Goal: Task Accomplishment & Management: Use online tool/utility

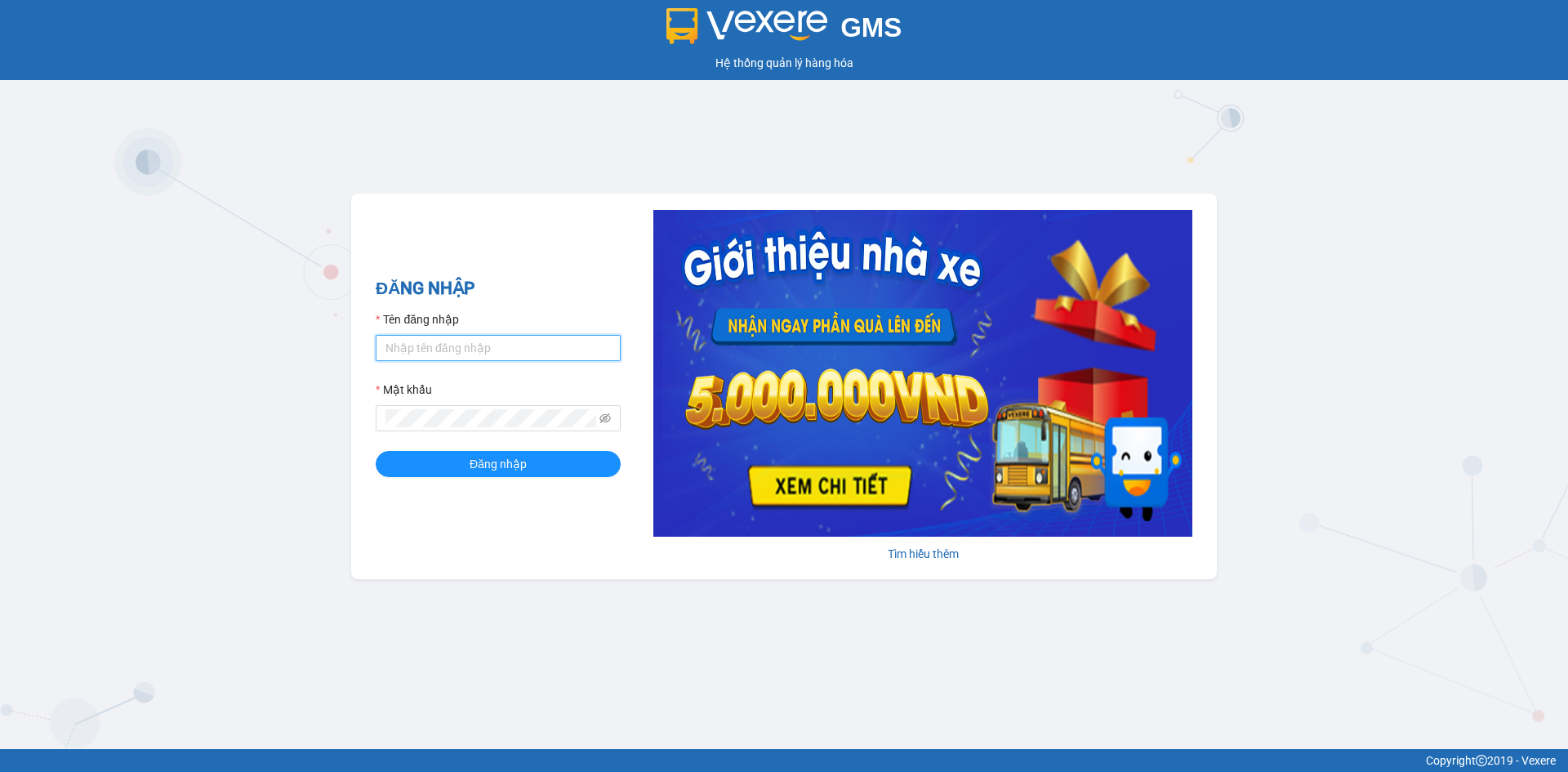
click at [454, 355] on input "Tên đăng nhập" at bounding box center [498, 348] width 245 height 27
type input "ngocngan.thaibao"
click at [461, 430] on span at bounding box center [498, 419] width 245 height 27
click at [332, 423] on div "GMS Hệ thống quản lý hàng hóa ĐĂNG NHẬP Tên đăng nhập ngocngan.thaibao Mật khẩu…" at bounding box center [784, 374] width 1568 height 749
click at [376, 452] on button "Đăng nhập" at bounding box center [498, 465] width 245 height 27
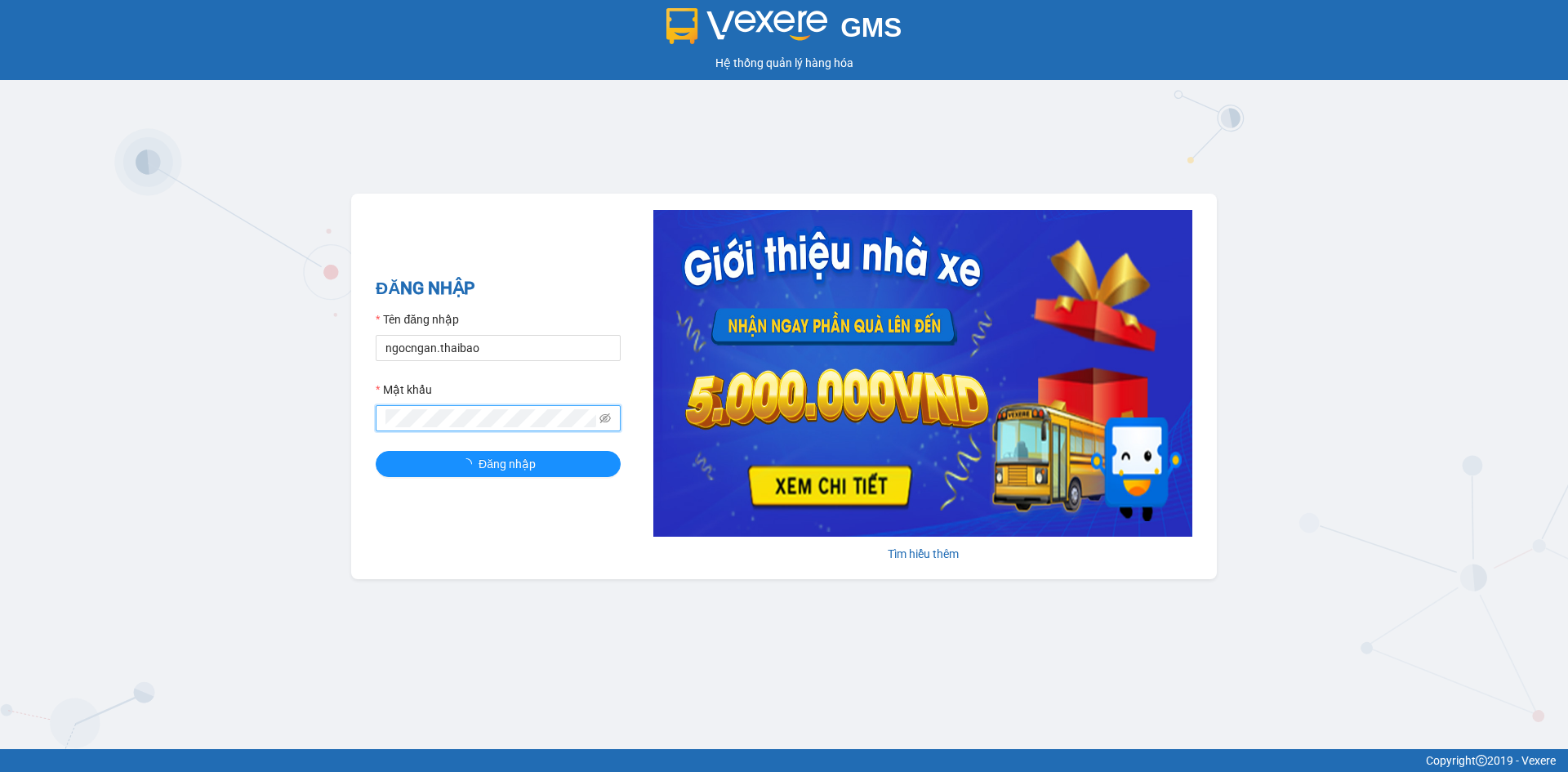
click at [376, 452] on button "Đăng nhập" at bounding box center [498, 465] width 245 height 27
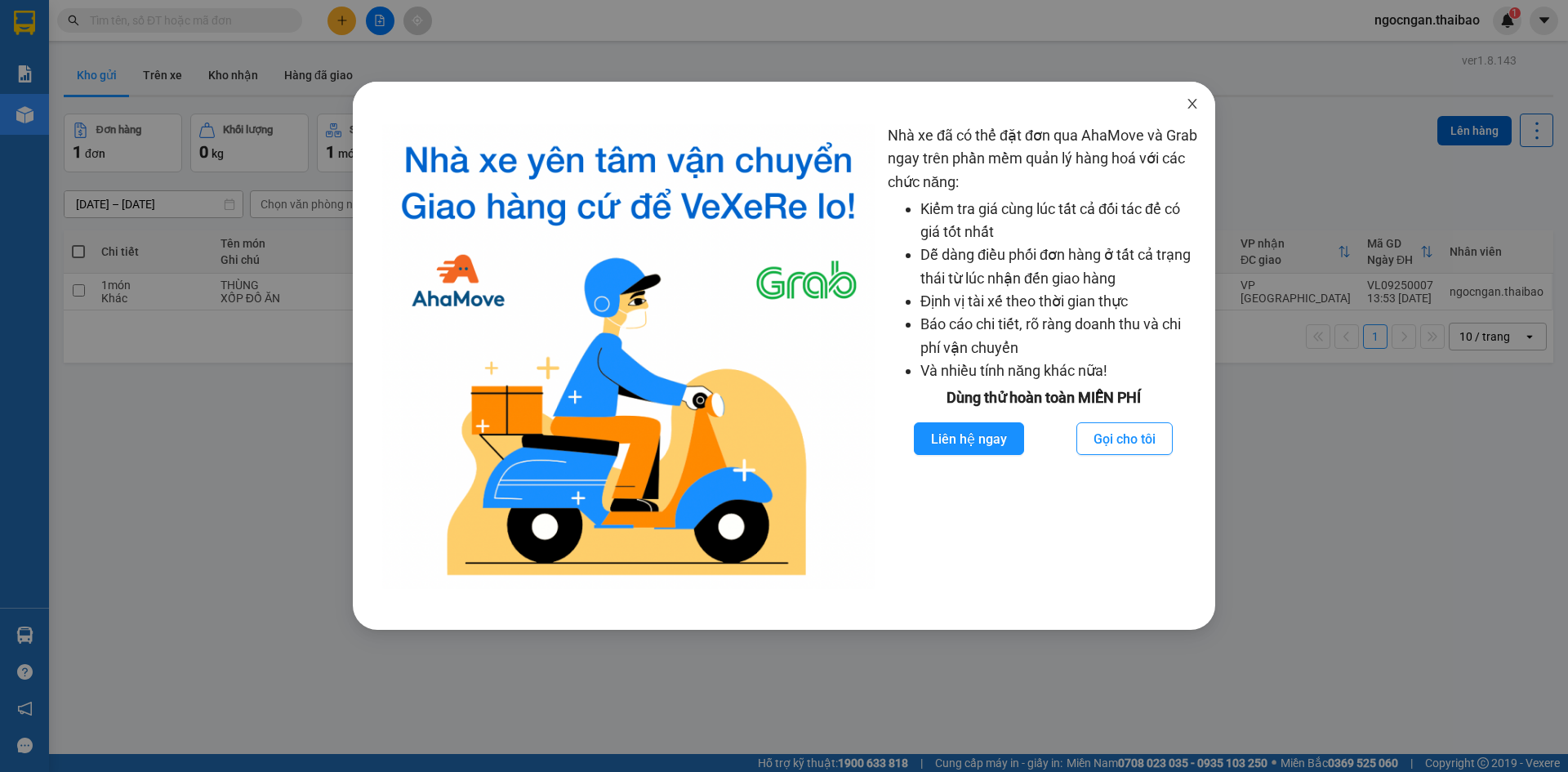
click at [1190, 101] on icon "close" at bounding box center [1192, 104] width 9 height 10
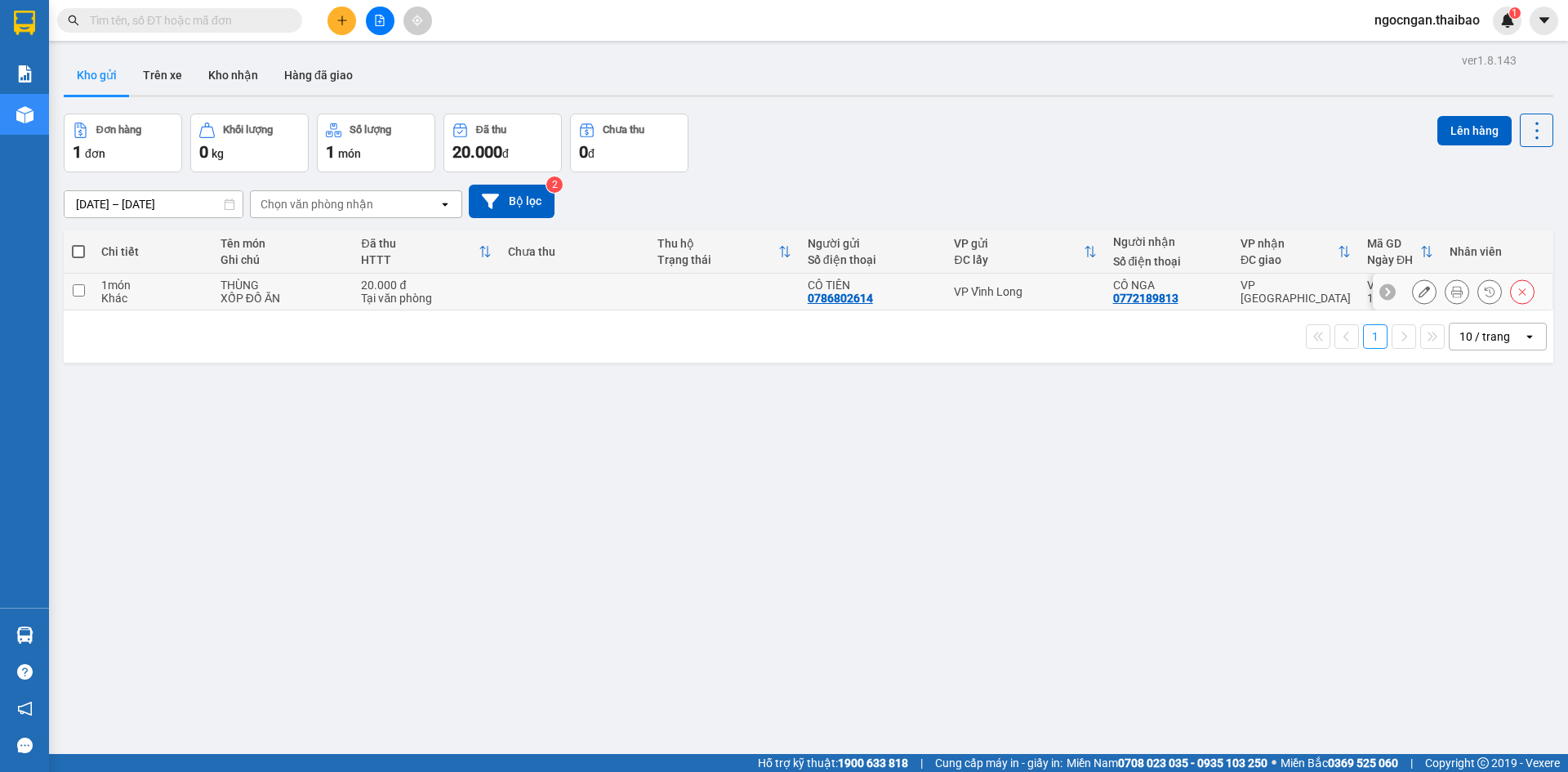
click at [77, 290] on input "checkbox" at bounding box center [79, 290] width 12 height 12
checkbox input "true"
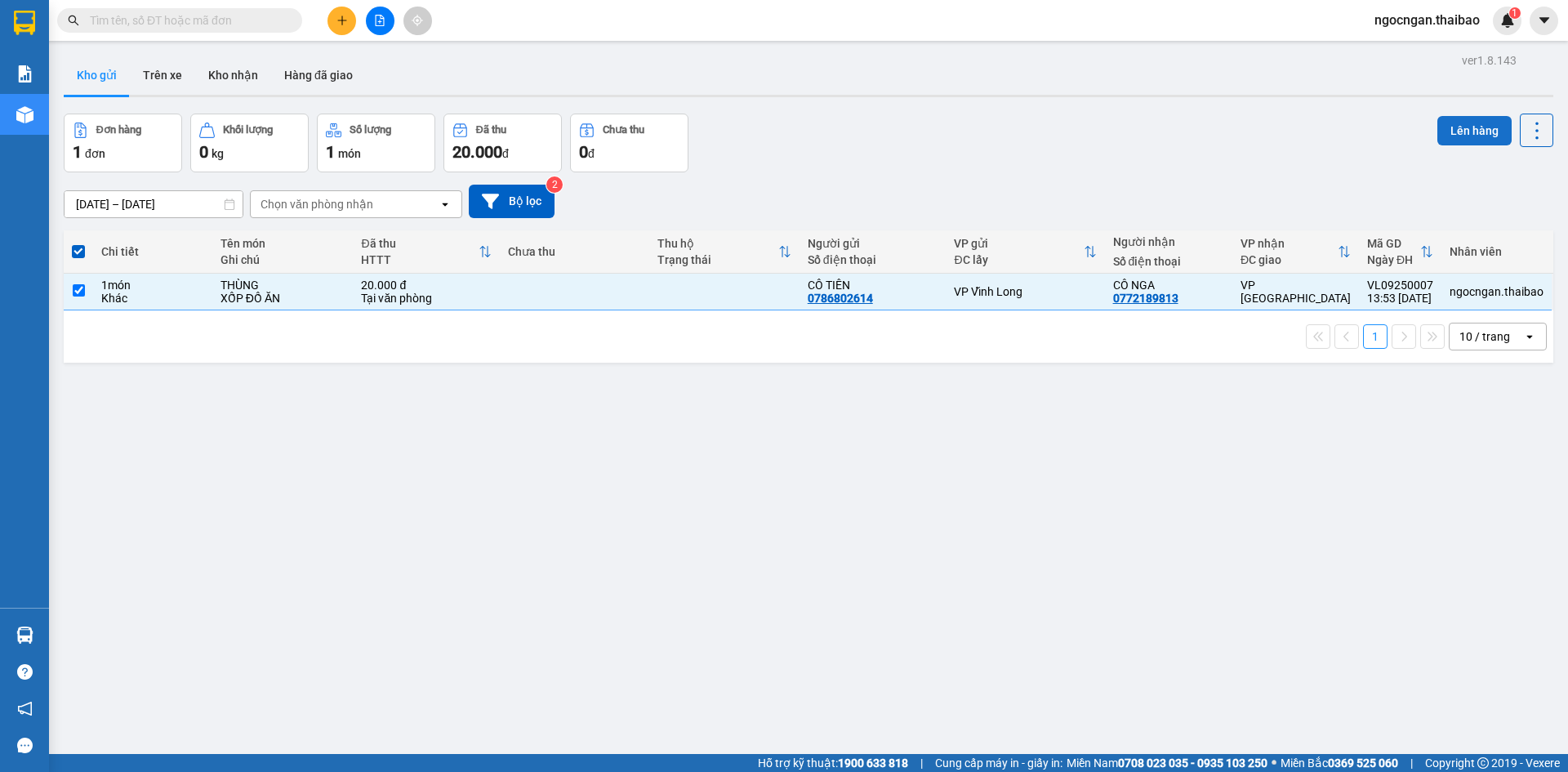
click at [1468, 141] on button "Lên hàng" at bounding box center [1475, 130] width 74 height 29
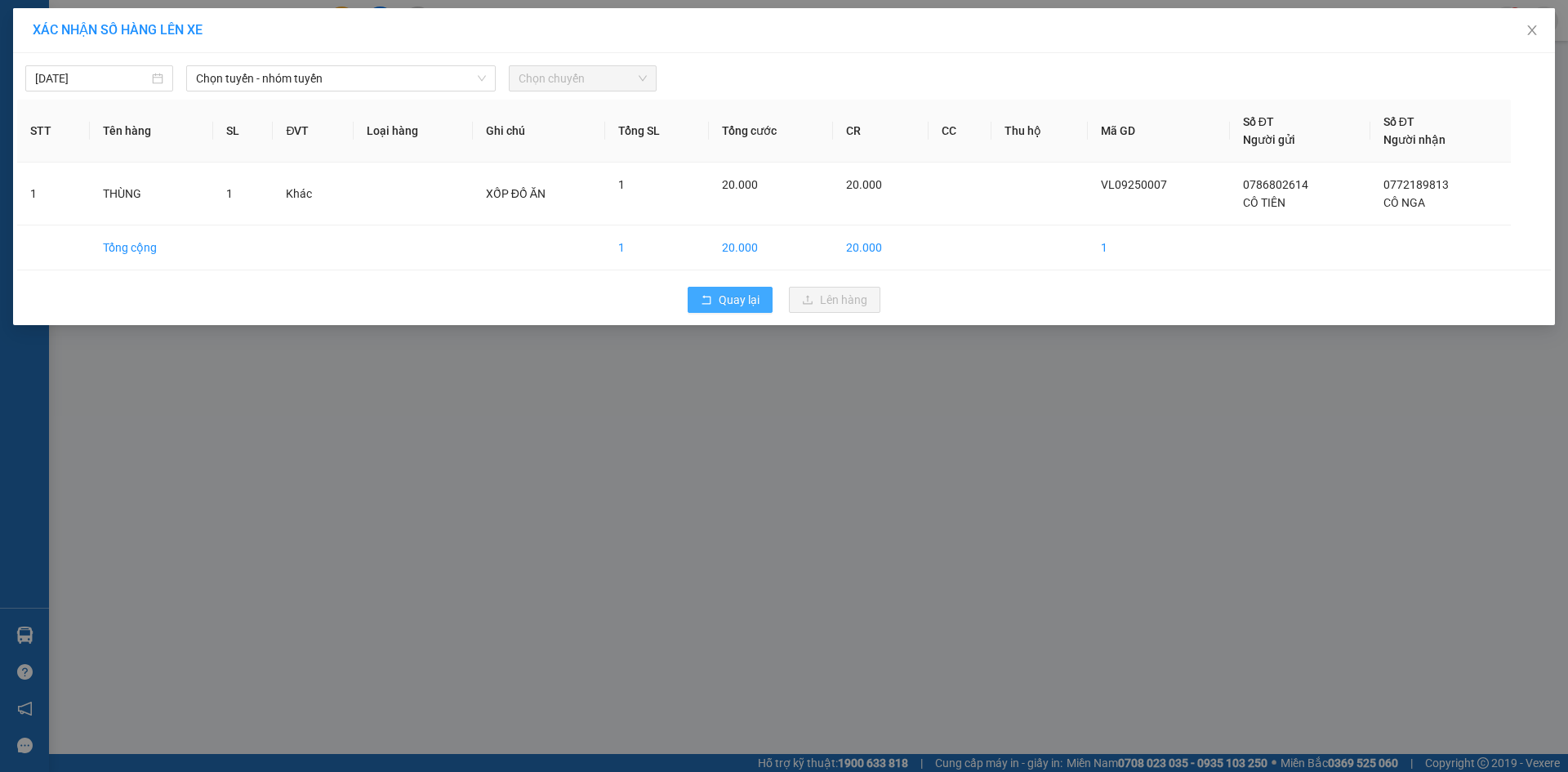
click at [717, 305] on button "Quay lại" at bounding box center [730, 300] width 85 height 27
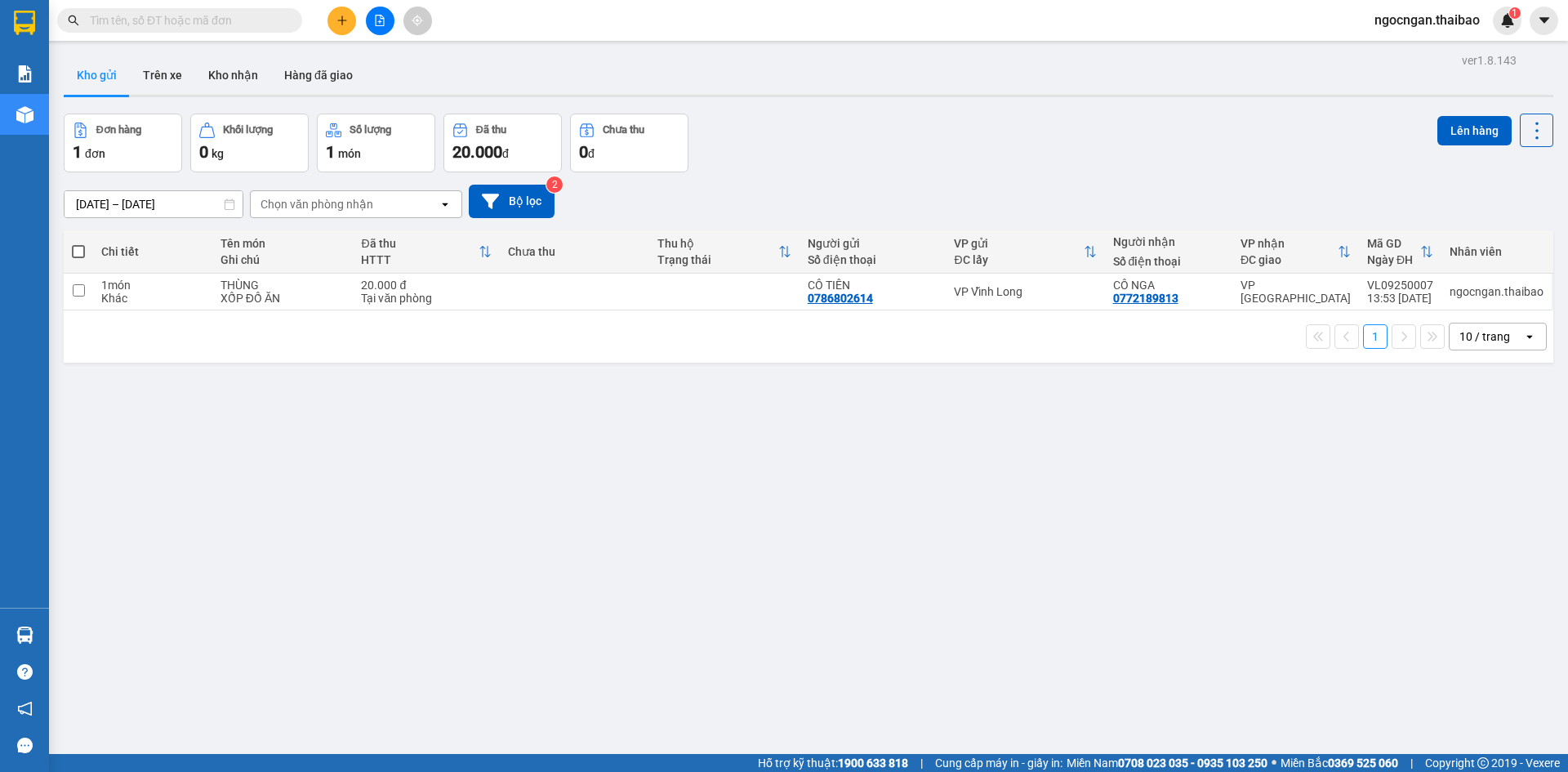
click at [934, 359] on div "1 10 / trang open" at bounding box center [809, 336] width 1490 height 52
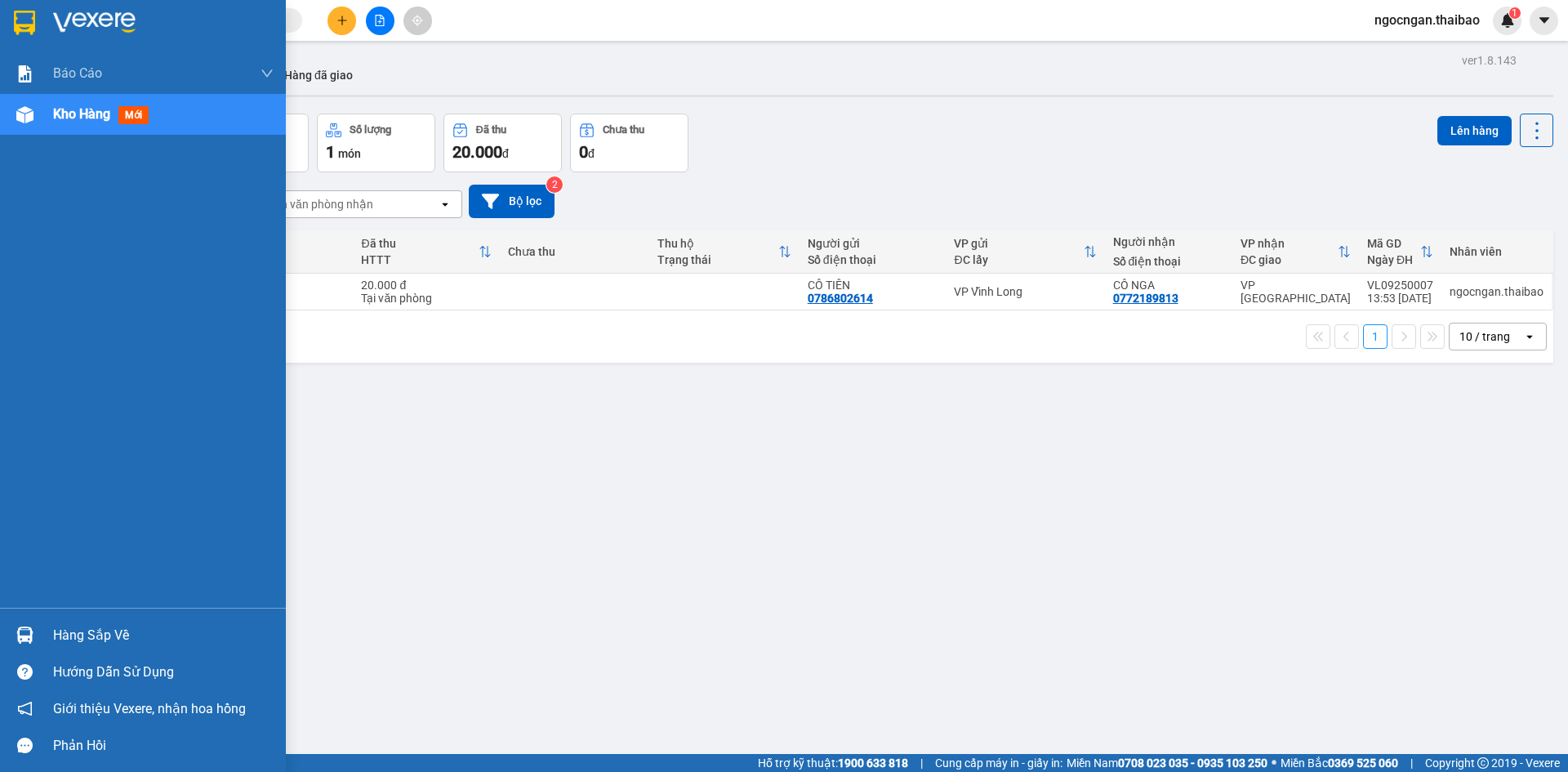
click at [59, 637] on div "Hàng sắp về" at bounding box center [163, 636] width 220 height 25
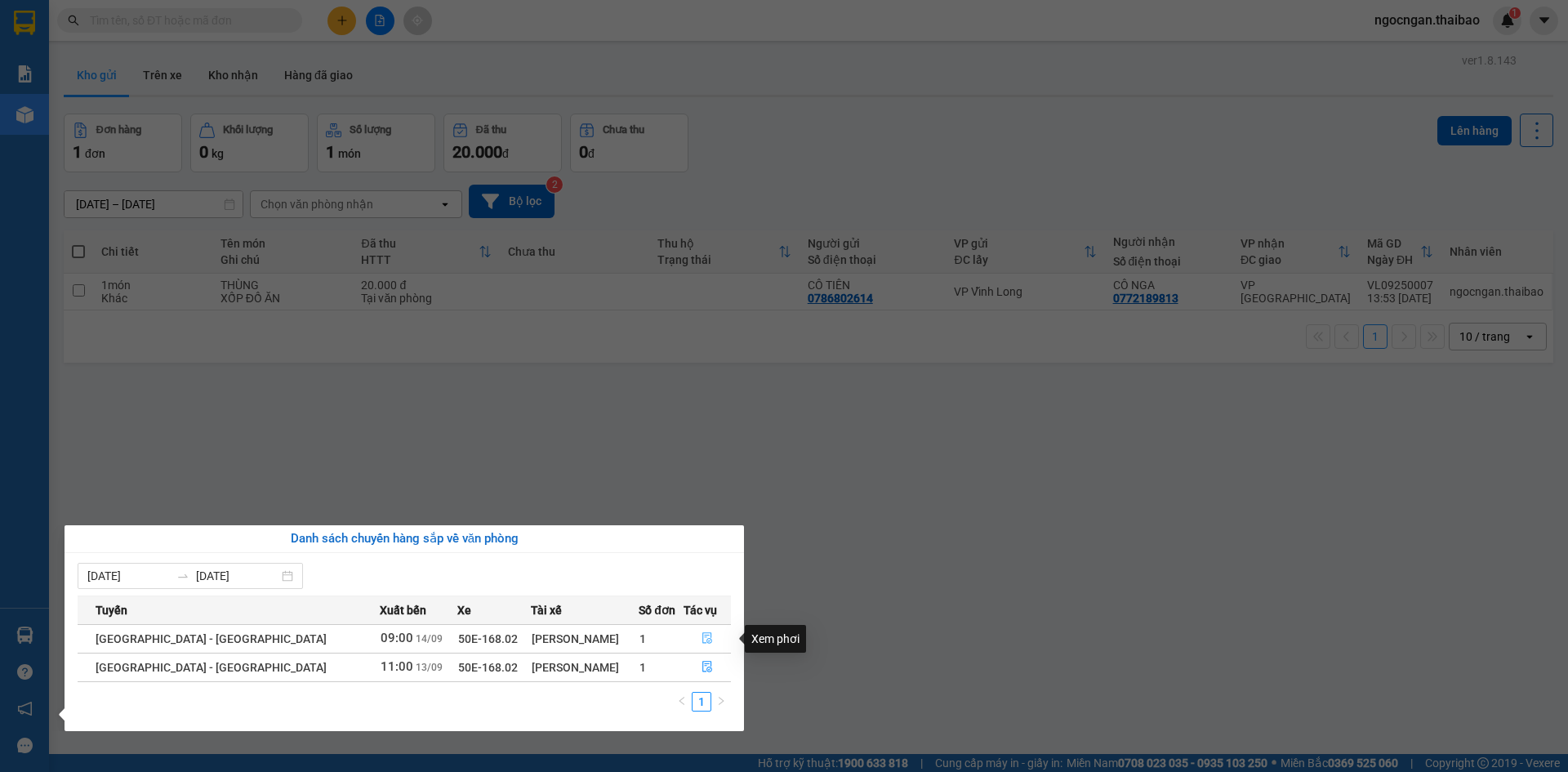
click at [706, 639] on icon "file-done" at bounding box center [707, 637] width 12 height 12
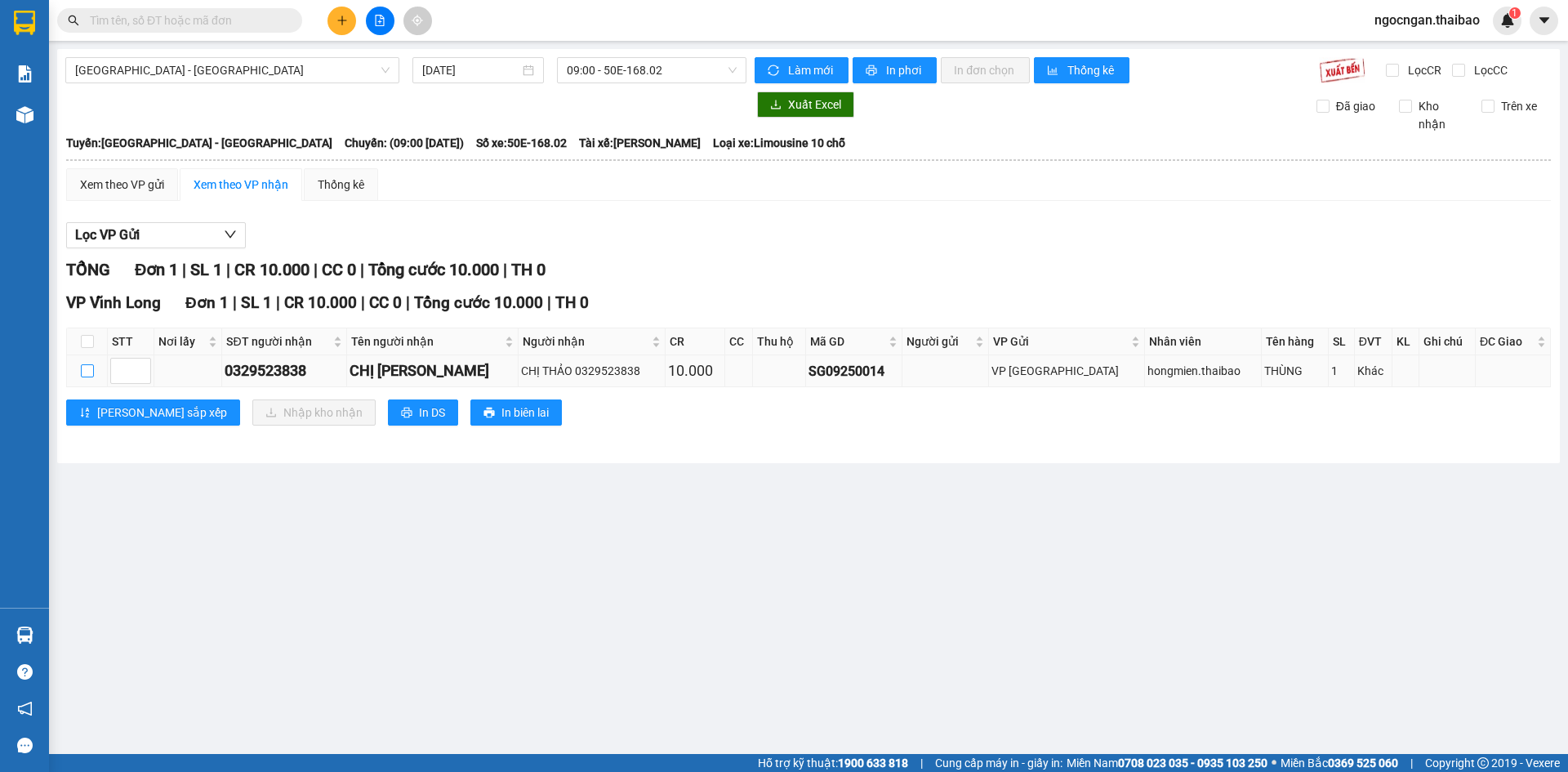
click at [83, 379] on label at bounding box center [87, 371] width 13 height 18
click at [83, 377] on input "checkbox" at bounding box center [87, 371] width 13 height 13
checkbox input "true"
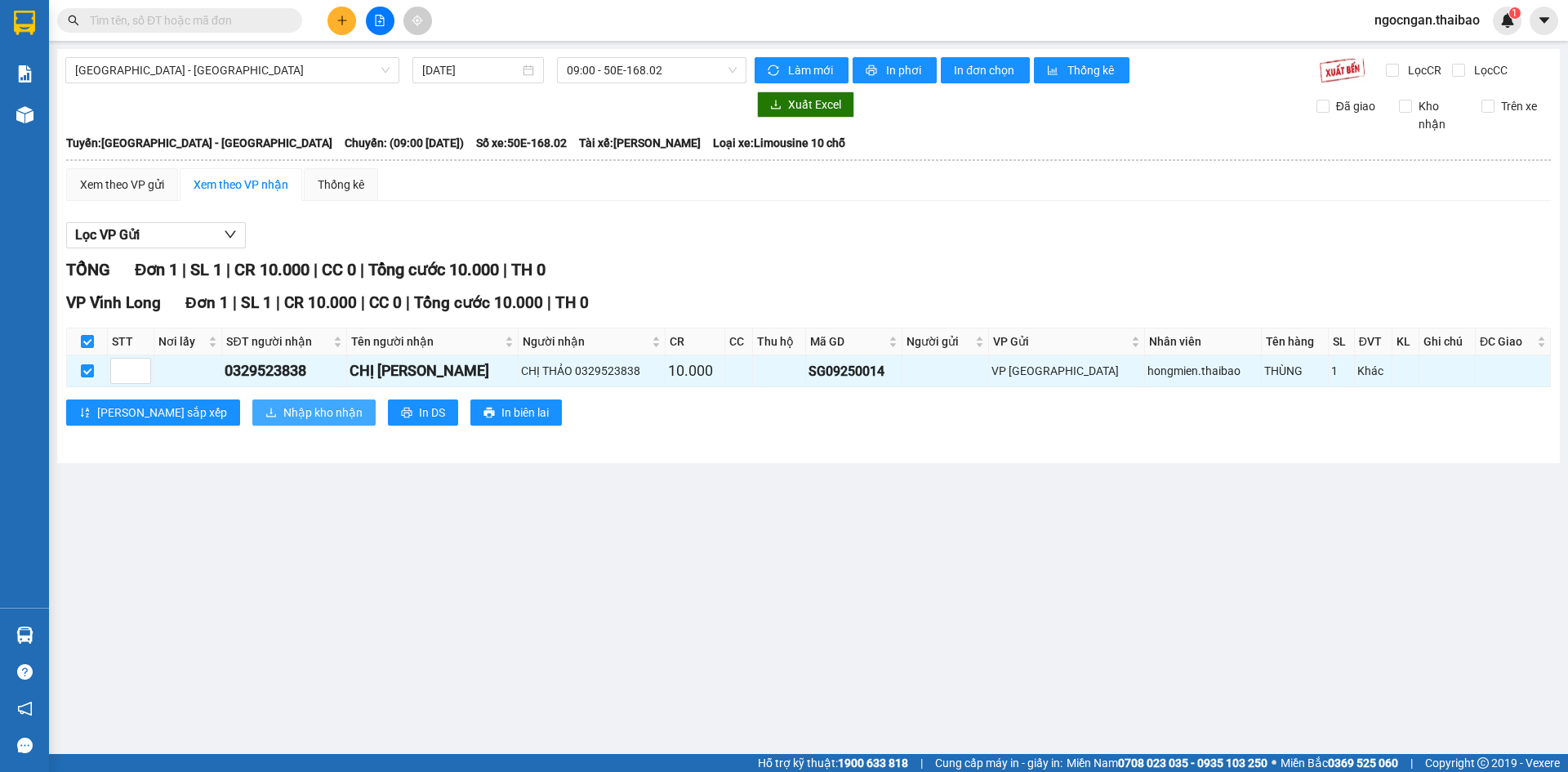
click at [283, 418] on span "Nhập kho nhận" at bounding box center [323, 413] width 80 height 18
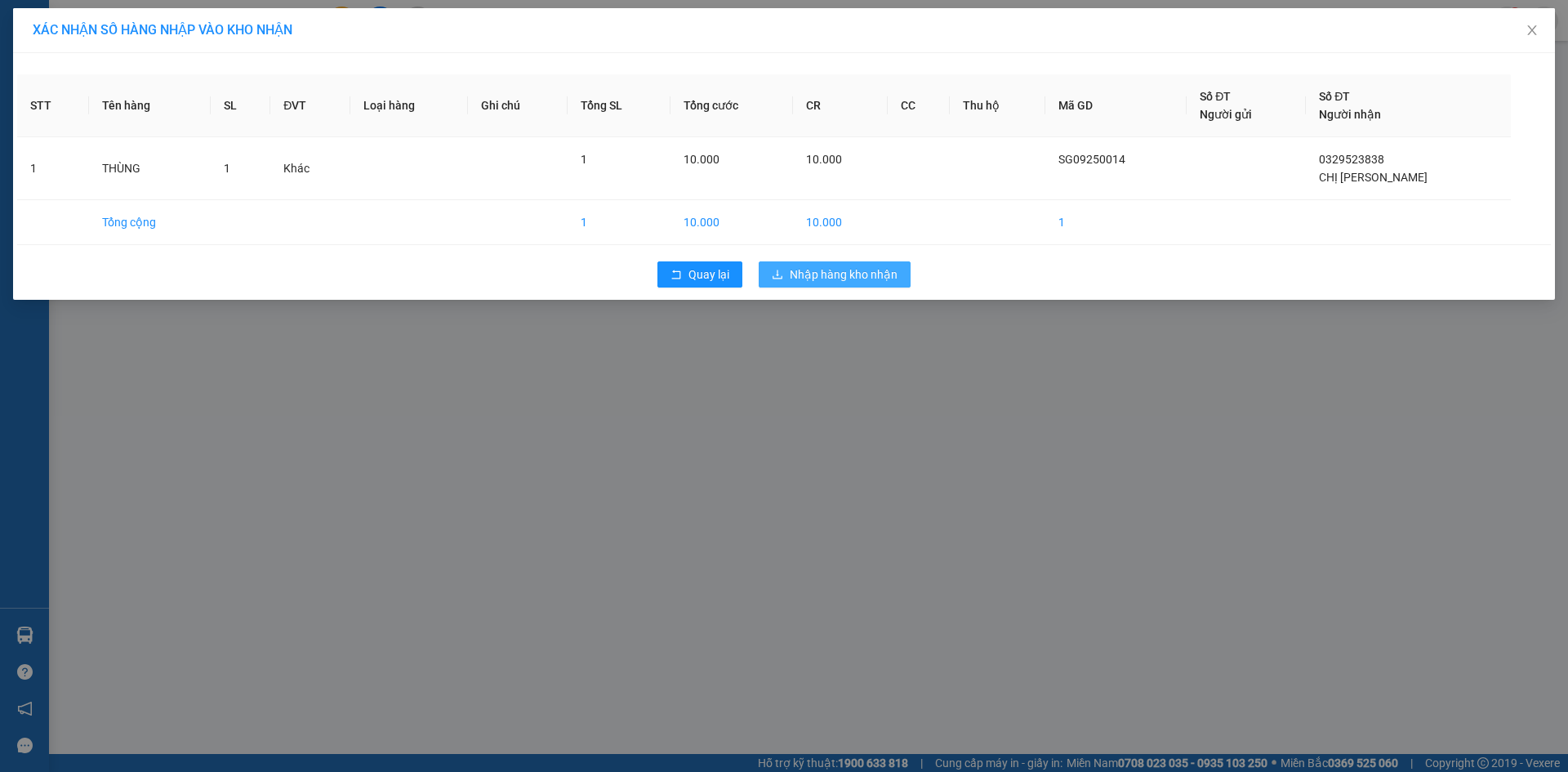
click at [849, 271] on span "Nhập hàng kho nhận" at bounding box center [844, 274] width 108 height 18
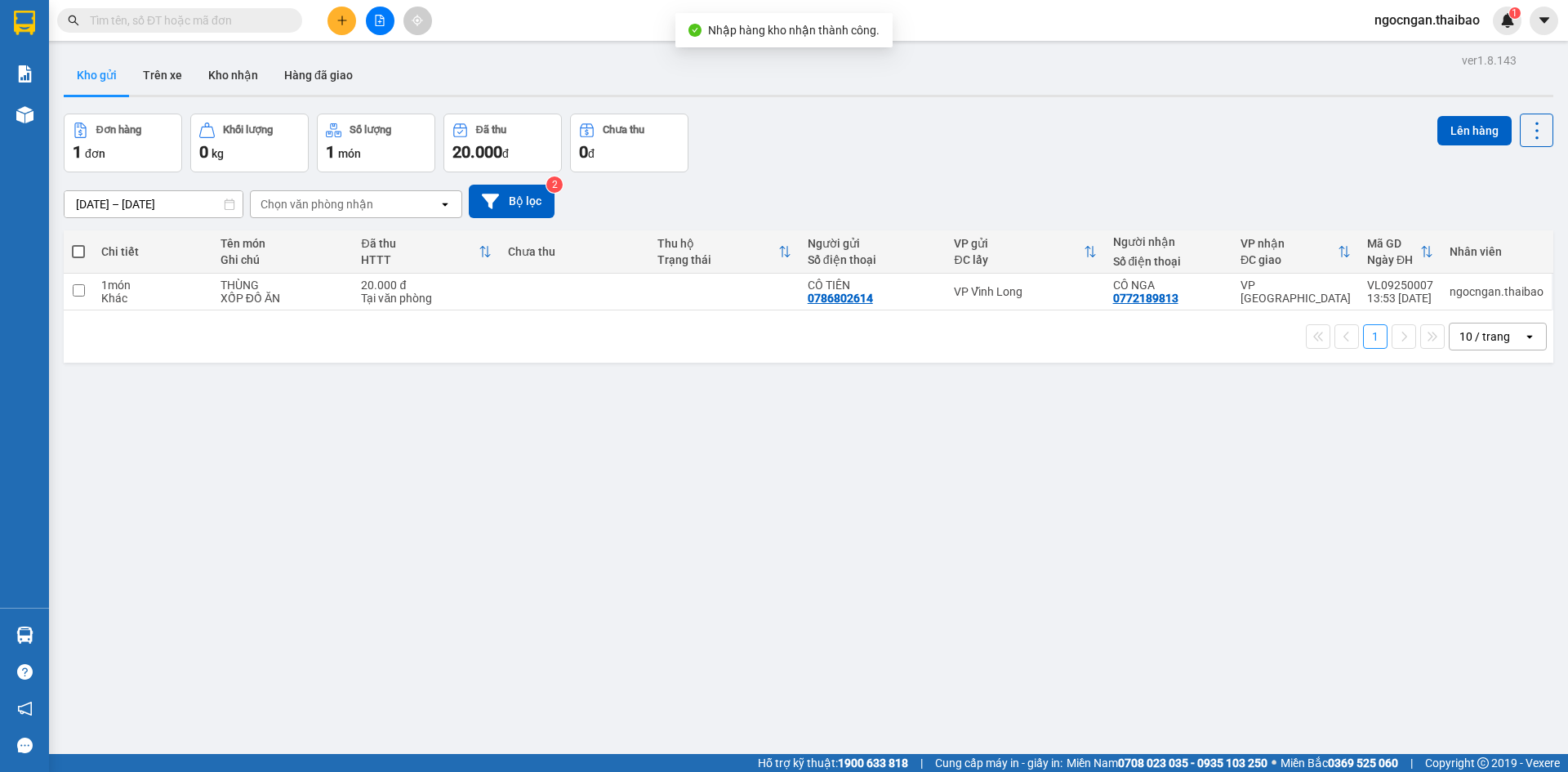
click at [1442, 27] on span "ngocngan.thaibao" at bounding box center [1427, 19] width 132 height 20
click at [1437, 73] on span "Đổi mật khẩu" at bounding box center [1434, 77] width 98 height 18
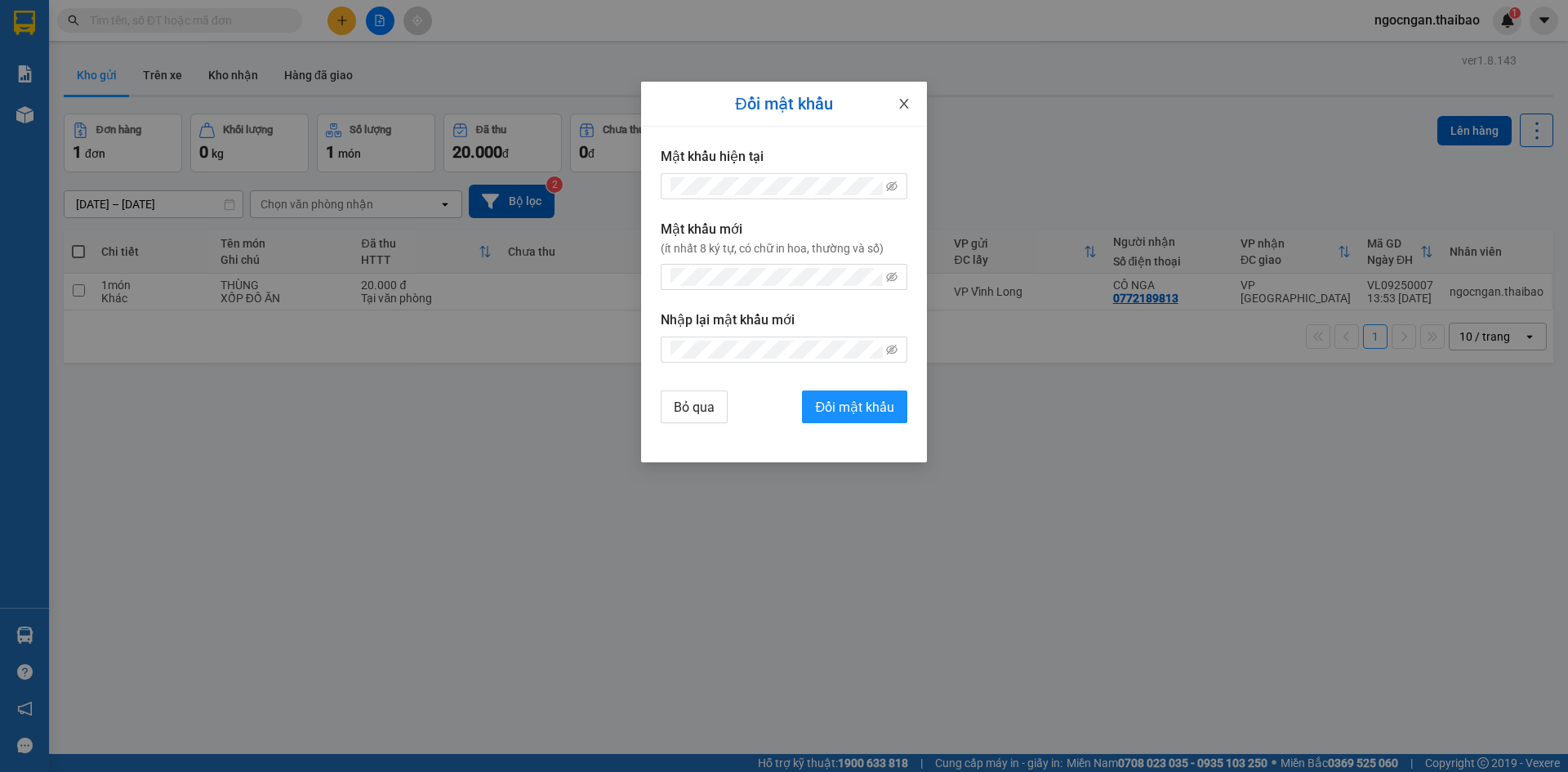
drag, startPoint x: 901, startPoint y: 96, endPoint x: 1035, endPoint y: 96, distance: 134.0
click at [902, 96] on span "Close" at bounding box center [904, 104] width 46 height 46
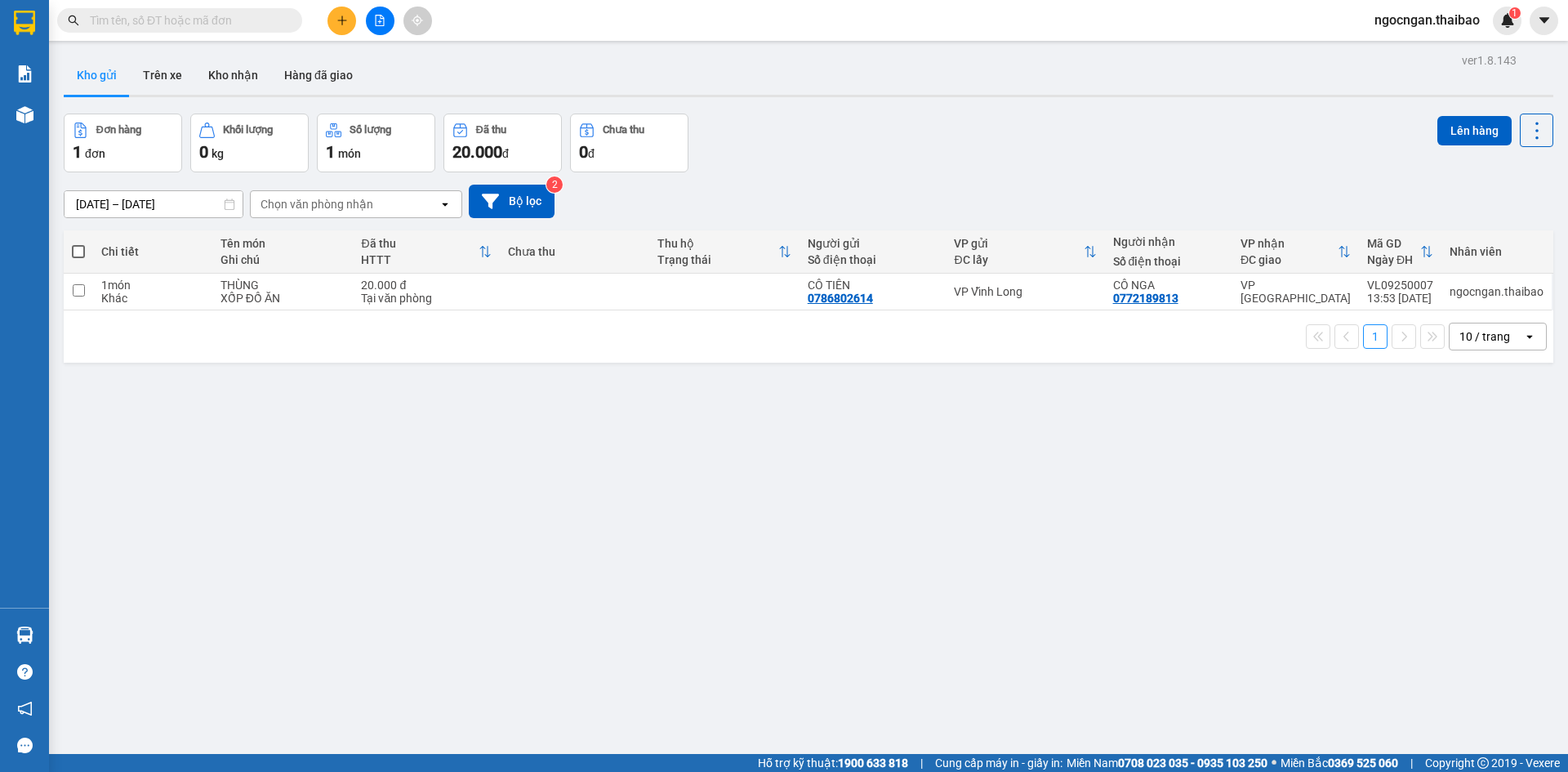
click at [1436, 15] on span "ngocngan.thaibao" at bounding box center [1427, 19] width 132 height 20
click at [1427, 35] on div "Đăng xuất Đổi mật khẩu" at bounding box center [1426, 64] width 134 height 58
click at [1425, 42] on span "Đăng xuất" at bounding box center [1434, 50] width 98 height 18
